Goal: Check status: Check status

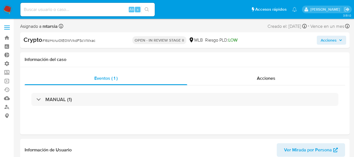
select select "10"
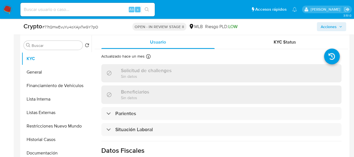
select select "10"
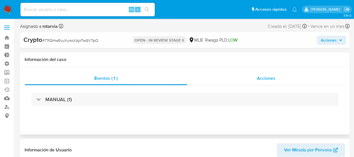
click at [253, 79] on div "Acciones" at bounding box center [266, 77] width 158 height 13
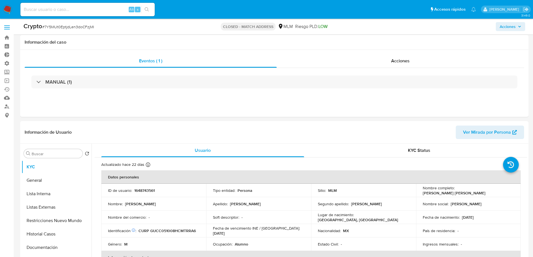
select select "10"
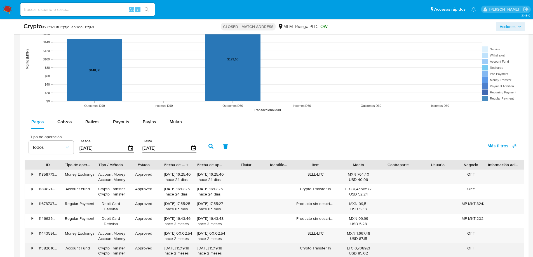
scroll to position [112, 0]
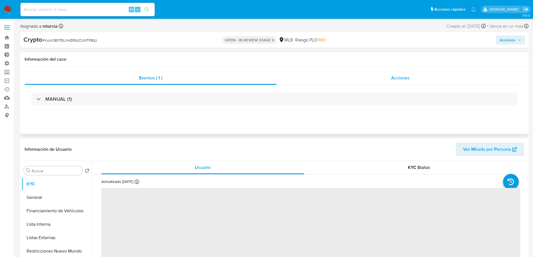
click at [402, 83] on div "Acciones" at bounding box center [401, 77] width 248 height 13
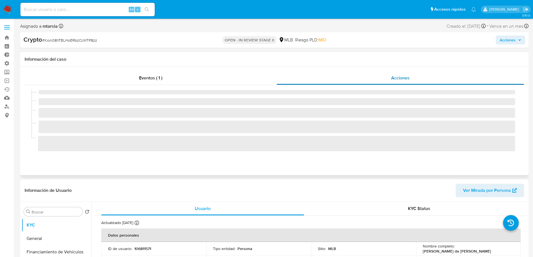
select select "10"
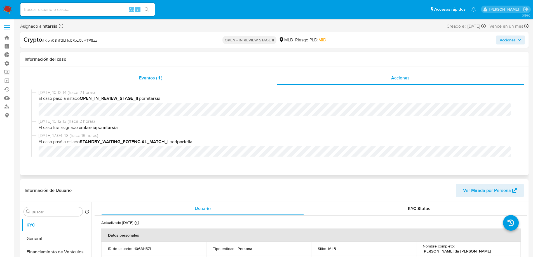
click at [182, 75] on div "Eventos ( 1 )" at bounding box center [151, 77] width 252 height 13
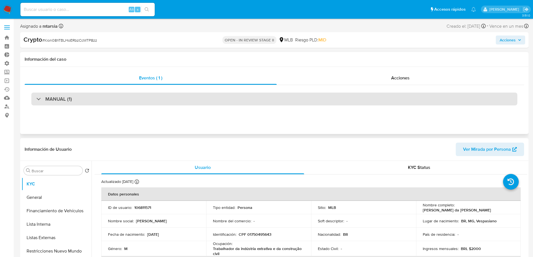
click at [113, 100] on div "MANUAL (1)" at bounding box center [274, 99] width 486 height 13
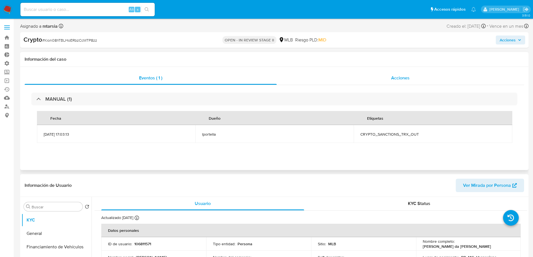
click at [417, 79] on div "Acciones" at bounding box center [401, 77] width 248 height 13
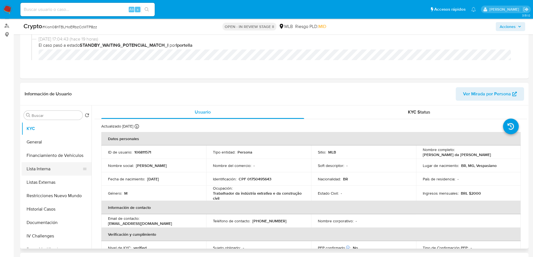
scroll to position [84, 0]
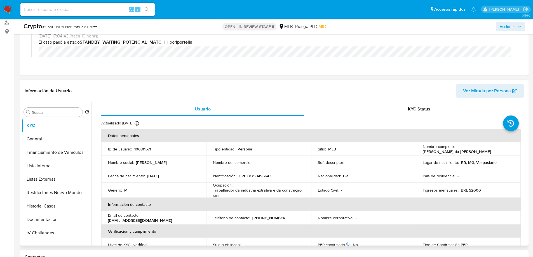
click at [144, 152] on p "106811571" at bounding box center [142, 149] width 17 height 5
copy p "106811571"
click at [143, 150] on p "106811571" at bounding box center [142, 149] width 17 height 5
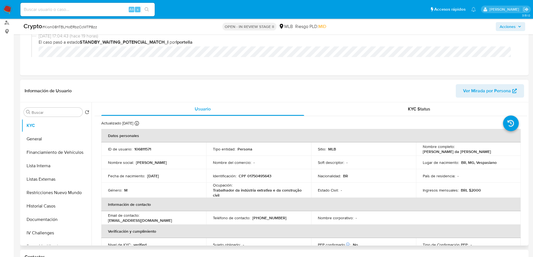
drag, startPoint x: 188, startPoint y: 152, endPoint x: 183, endPoint y: 147, distance: 7.0
click at [188, 152] on div "ID de usuario : 106811571" at bounding box center [154, 149] width 92 height 5
click at [45, 163] on button "Lista Interna" at bounding box center [55, 165] width 66 height 13
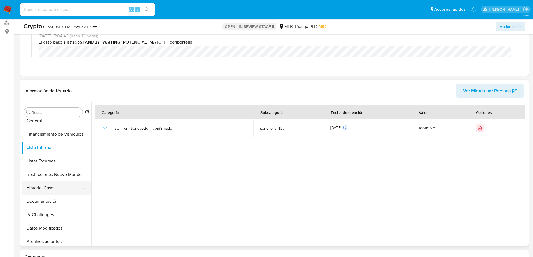
scroll to position [28, 0]
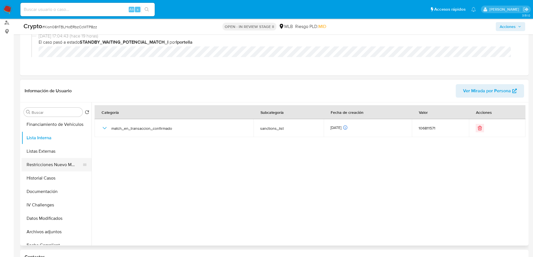
click at [53, 165] on button "Restricciones Nuevo Mundo" at bounding box center [55, 164] width 66 height 13
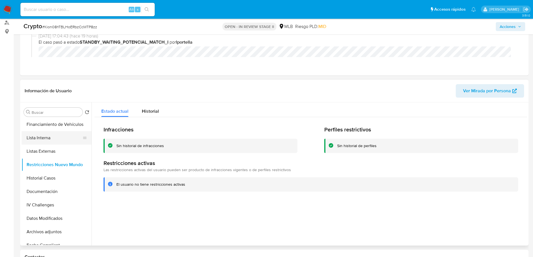
click at [48, 140] on button "Lista Interna" at bounding box center [55, 137] width 66 height 13
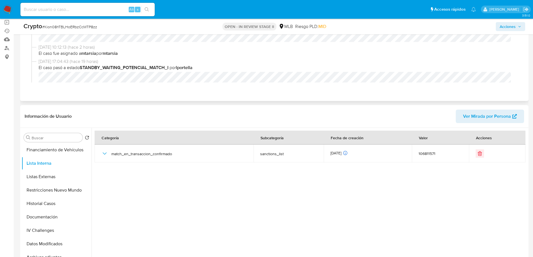
scroll to position [0, 0]
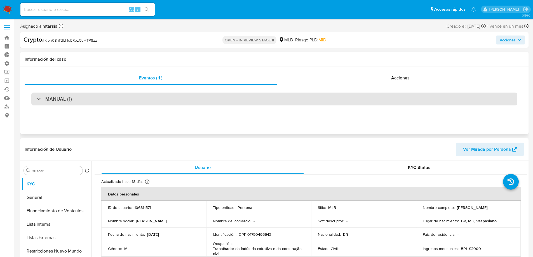
click at [169, 99] on div "MANUAL (1)" at bounding box center [274, 99] width 486 height 13
select select "10"
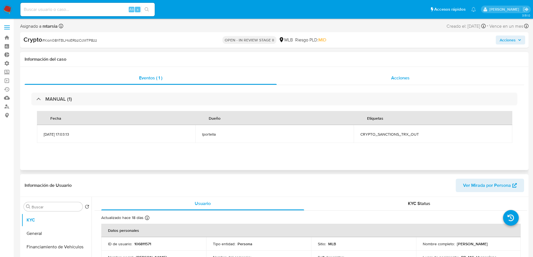
click at [418, 76] on div "Acciones" at bounding box center [401, 77] width 248 height 13
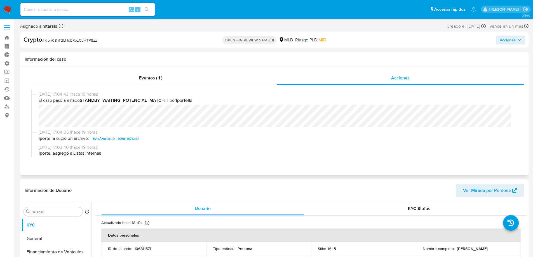
scroll to position [56, 0]
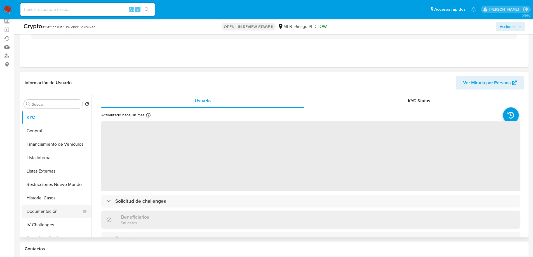
scroll to position [84, 0]
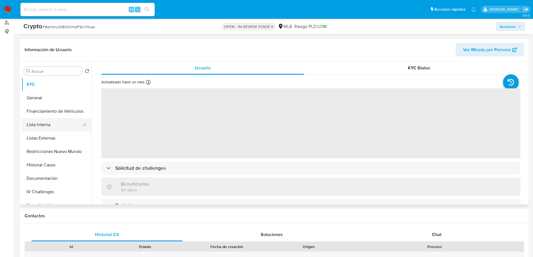
click at [44, 126] on button "Lista Interna" at bounding box center [55, 124] width 66 height 13
select select "10"
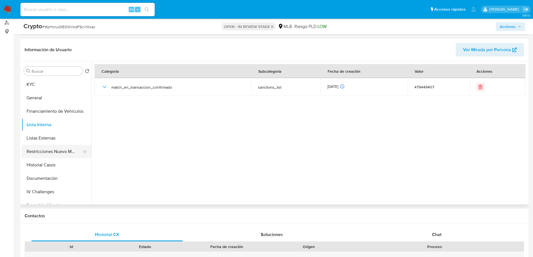
click at [54, 149] on button "Restricciones Nuevo Mundo" at bounding box center [55, 151] width 66 height 13
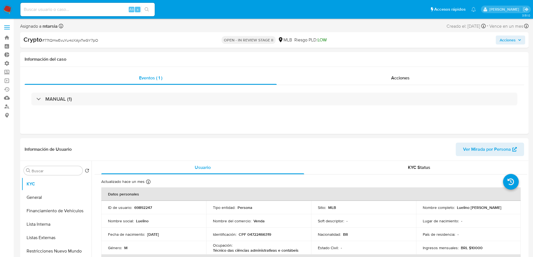
select select "10"
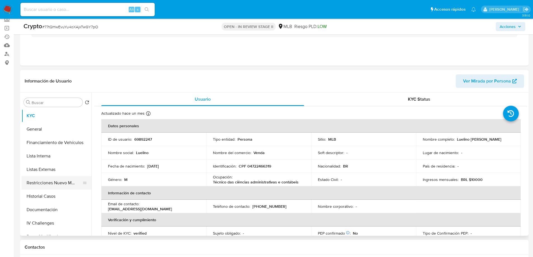
scroll to position [56, 0]
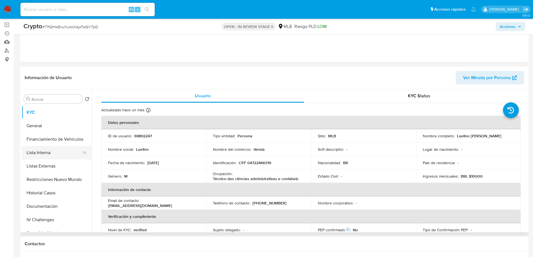
click at [53, 154] on button "Lista Interna" at bounding box center [55, 152] width 66 height 13
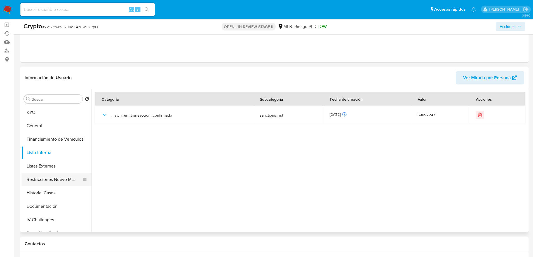
click at [62, 180] on button "Restricciones Nuevo Mundo" at bounding box center [55, 179] width 66 height 13
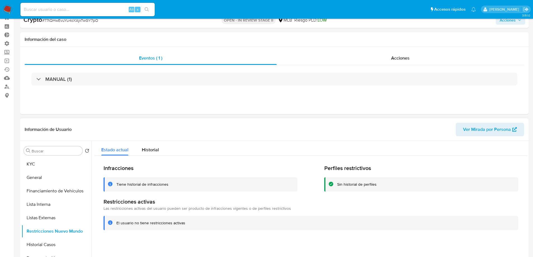
scroll to position [0, 0]
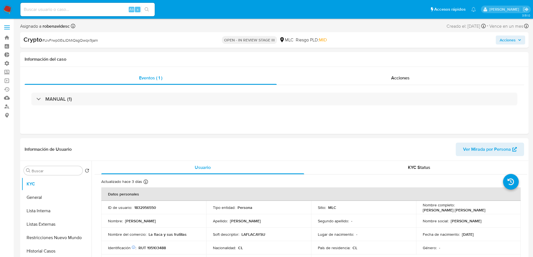
select select "10"
